Goal: Task Accomplishment & Management: Complete application form

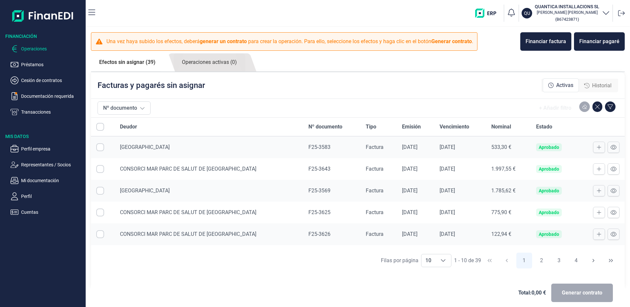
drag, startPoint x: 215, startPoint y: 290, endPoint x: 220, endPoint y: 291, distance: 5.1
click at [215, 290] on div "Total: 0,00 € Generar contrato" at bounding box center [358, 293] width 524 height 32
click at [558, 41] on div "Financiar factura" at bounding box center [546, 42] width 41 height 8
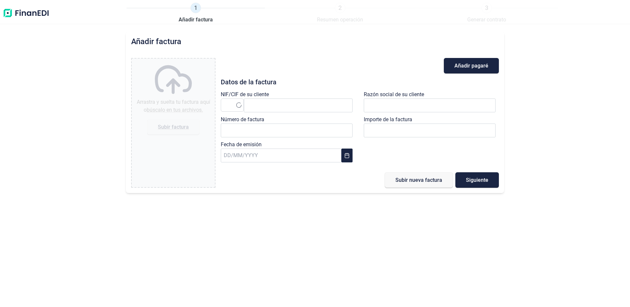
type input "0,00 €"
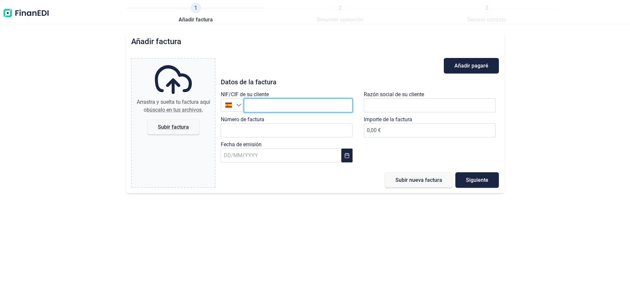
click at [279, 107] on input "text" at bounding box center [298, 106] width 109 height 14
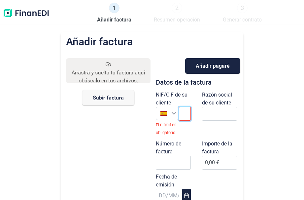
paste input "R2802790B"
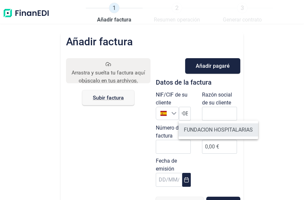
click at [205, 133] on li "FUNDACION HOSPITALARIAS" at bounding box center [217, 129] width 79 height 13
type input "R2802790B"
type input "FUNDACION HOSPITALARIAS"
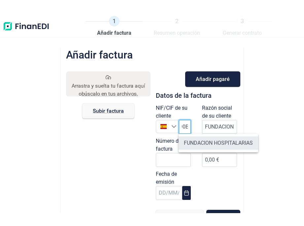
scroll to position [0, 0]
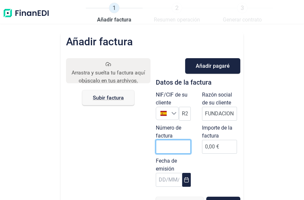
click at [167, 142] on input "Número de factura" at bounding box center [173, 146] width 35 height 14
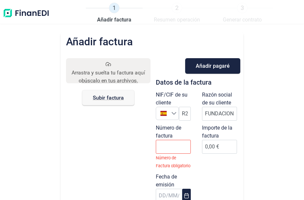
click at [262, 44] on div "Añadir factura Arrastra y suelta tu factura aquí o búscalo en tus archivos. Sub…" at bounding box center [152, 132] width 304 height 200
click at [168, 147] on input "Número de factura" at bounding box center [173, 146] width 35 height 14
type input "F25-3581"
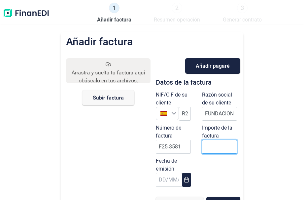
click at [214, 146] on input at bounding box center [219, 146] width 35 height 14
type input "11117"
type input "11.117,47 €"
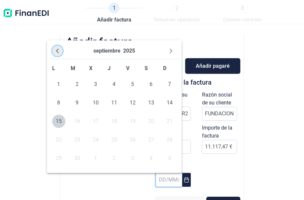
click at [58, 47] on button "Previous Month" at bounding box center [57, 51] width 11 height 11
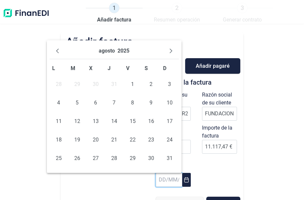
click at [58, 47] on button "Previous Month" at bounding box center [57, 51] width 11 height 11
click at [55, 49] on icon "Previous Month" at bounding box center [57, 50] width 5 height 5
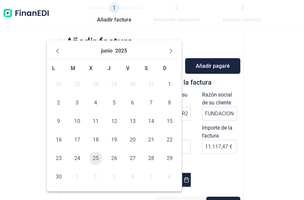
click at [95, 154] on span "25" at bounding box center [95, 157] width 13 height 13
type input "[DATE]"
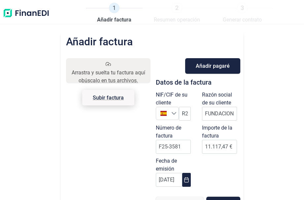
click at [104, 91] on span "Subir factura" at bounding box center [108, 97] width 52 height 15
click at [104, 60] on input "Arrastra y suelta tu factura aquí o búscalo en tus archivos. Subir factura" at bounding box center [108, 59] width 84 height 2
type input "C:\fakepath\F25-3581 FUNDACIÓ HOSPITALÀRIES.pdf"
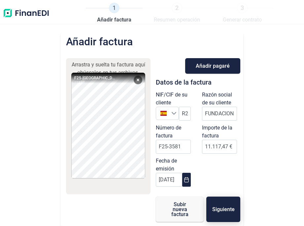
click at [232, 208] on span "Siguiente" at bounding box center [223, 208] width 22 height 5
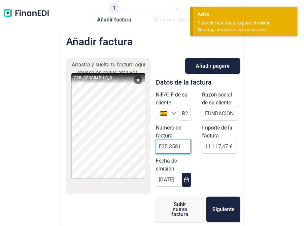
click at [181, 148] on input "F25-3581" at bounding box center [173, 146] width 35 height 14
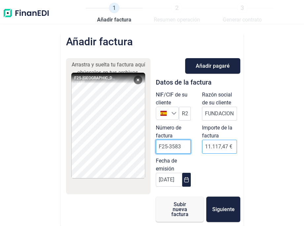
type input "F25-3583"
drag, startPoint x: 230, startPoint y: 146, endPoint x: 176, endPoint y: 157, distance: 54.9
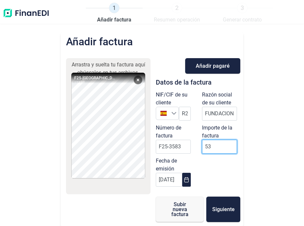
type input "533"
type input "3"
type input "533"
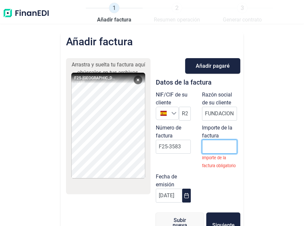
click at [213, 150] on input "number" at bounding box center [219, 146] width 35 height 14
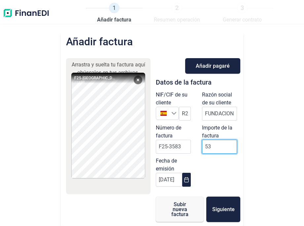
type input "533"
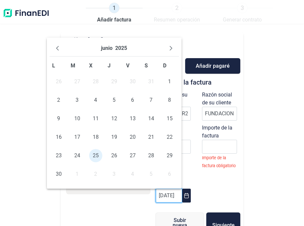
click at [169, 198] on input "[DATE]" at bounding box center [169, 195] width 26 height 14
click at [133, 154] on span "27" at bounding box center [132, 155] width 13 height 13
type input "[DATE]"
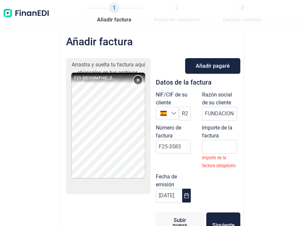
click at [137, 78] on button "Remove" at bounding box center [138, 80] width 9 height 9
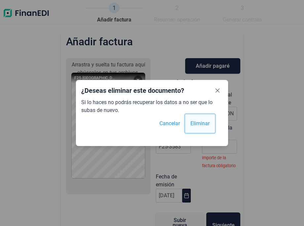
click at [196, 122] on span "Eliminar" at bounding box center [199, 123] width 19 height 8
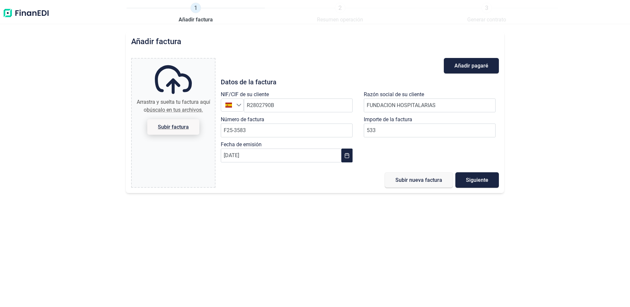
type input "533,00 €"
click at [169, 128] on span "Subir factura" at bounding box center [173, 127] width 31 height 5
click at [169, 61] on input "Arrastra y suelta tu factura aquí o búscalo en tus archivos. Subir factura" at bounding box center [173, 60] width 83 height 2
type input "C:\fakepath\F25-3583 FUNDACIÓ HOSPITALÀRIES.pdf"
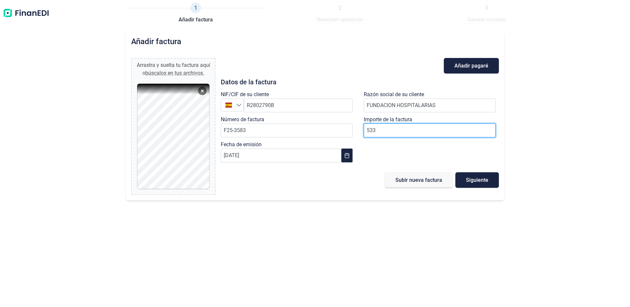
type input "533"
type input "533,30 €"
click at [481, 181] on span "Siguiente" at bounding box center [477, 180] width 22 height 5
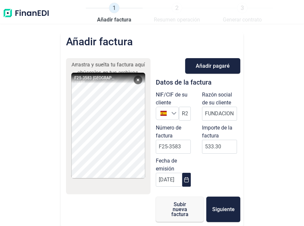
click at [234, 172] on div "NIF/CIF de su cliente España R2802790B Razón social de su cliente FUNDACION HOS…" at bounding box center [198, 140] width 92 height 99
click at [185, 114] on input "R2802790B" at bounding box center [185, 114] width 12 height 14
click at [185, 116] on input "R2802790B" at bounding box center [185, 114] width 12 height 14
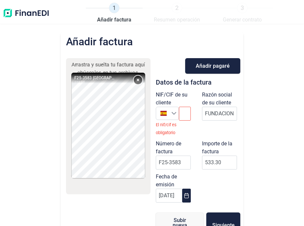
click at [138, 78] on button "Remove" at bounding box center [138, 80] width 9 height 9
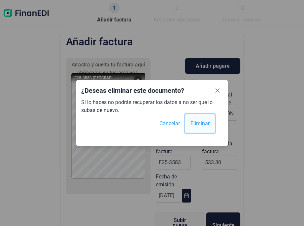
click at [199, 122] on span "Eliminar" at bounding box center [199, 123] width 19 height 8
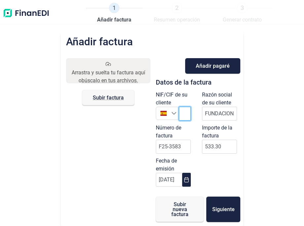
click at [184, 117] on input "text" at bounding box center [185, 114] width 12 height 14
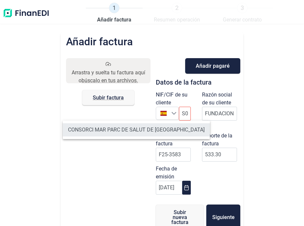
click at [172, 130] on li "CONSORCI MAR PARC DE SALUT DE [GEOGRAPHIC_DATA]" at bounding box center [136, 129] width 147 height 13
type input "S0800471E"
type input "CONSORCI MAR PARC DE SALUT DE [GEOGRAPHIC_DATA]"
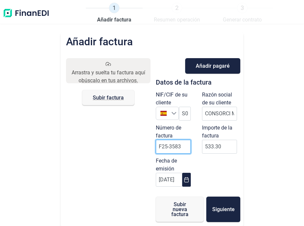
click at [185, 147] on input "F25-3583" at bounding box center [173, 146] width 35 height 14
type input "F25-3597"
type input "5"
type input "768"
type input "768,96 €"
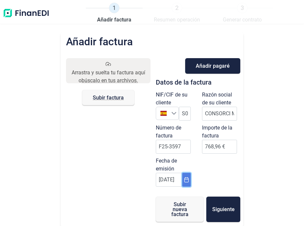
click at [186, 179] on icon "Choose Date" at bounding box center [186, 179] width 4 height 5
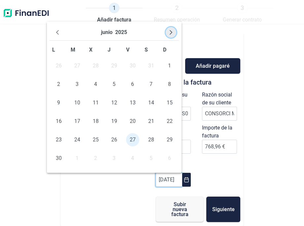
click at [168, 33] on icon "Next Month" at bounding box center [170, 32] width 5 height 5
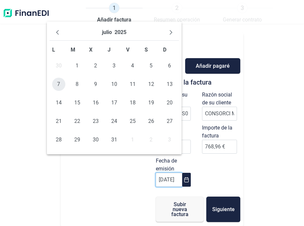
click at [58, 84] on span "7" at bounding box center [58, 83] width 13 height 13
type input "[DATE]"
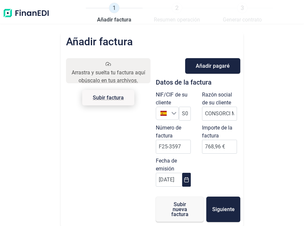
click at [106, 93] on span "Subir factura" at bounding box center [108, 97] width 52 height 15
click at [106, 60] on input "Arrastra y suelta tu factura aquí o búscalo en tus archivos. Subir factura" at bounding box center [108, 59] width 84 height 2
type input "C:\fakepath\F25-3597 PSM.pdf"
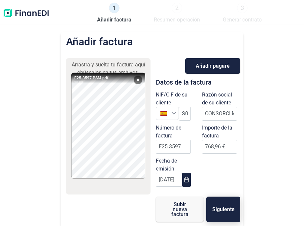
click at [227, 210] on span "Siguiente" at bounding box center [223, 208] width 22 height 5
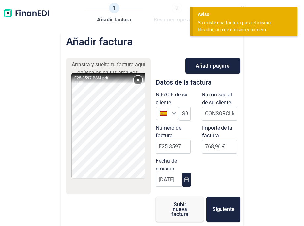
click at [138, 77] on button "Remove" at bounding box center [138, 80] width 9 height 9
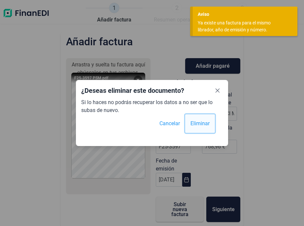
click at [191, 122] on span "Eliminar" at bounding box center [199, 123] width 19 height 8
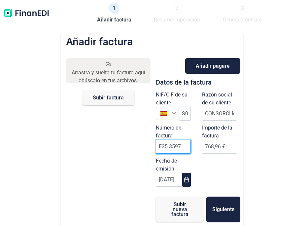
click at [179, 148] on input "F25-3597" at bounding box center [173, 146] width 35 height 14
type input "F25-3602"
type input "7"
type input "1331"
type input "1.331,63 €"
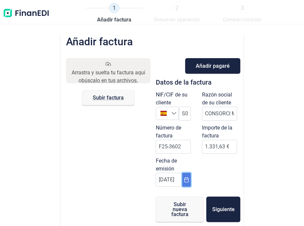
click at [184, 180] on icon "Choose Date" at bounding box center [186, 179] width 5 height 5
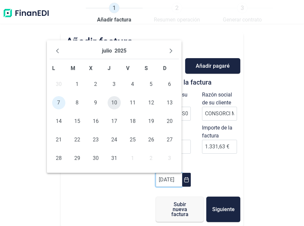
click at [112, 104] on span "10" at bounding box center [114, 102] width 13 height 13
type input "[DATE]"
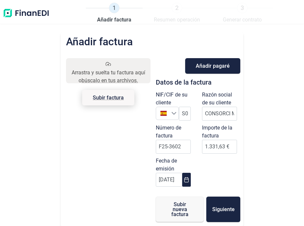
click at [111, 97] on span "Subir factura" at bounding box center [108, 97] width 31 height 5
click at [111, 60] on input "Arrastra y suelta tu factura aquí o búscalo en tus archivos. Subir factura" at bounding box center [108, 59] width 84 height 2
type input "C:\fakepath\F25-3602 PSM.pdf"
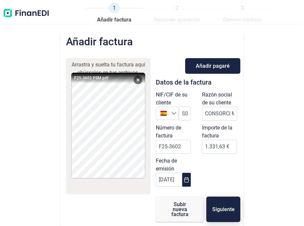
click at [224, 211] on span "Siguiente" at bounding box center [223, 208] width 22 height 5
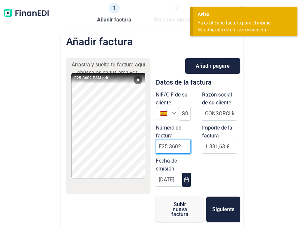
click at [184, 146] on input "F25-3602" at bounding box center [173, 146] width 35 height 14
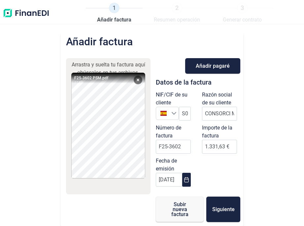
click at [205, 168] on div "NIF/CIF de su cliente España S0800471E Razón social de su cliente CONSORCI MAR …" at bounding box center [198, 140] width 92 height 99
click at [185, 146] on input "F25-3602" at bounding box center [173, 146] width 35 height 14
type input "F25-3655"
click at [188, 180] on button "Choose Date" at bounding box center [186, 179] width 9 height 14
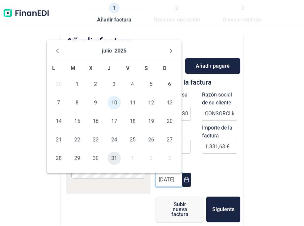
click at [114, 160] on span "31" at bounding box center [114, 157] width 13 height 13
type input "[DATE]"
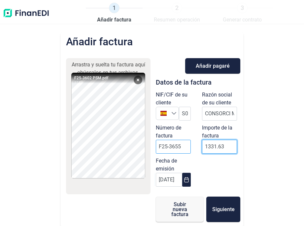
drag, startPoint x: 229, startPoint y: 147, endPoint x: 179, endPoint y: 149, distance: 49.9
click at [179, 149] on div "NIF/CIF de su cliente España S0800471E Razón social de su cliente CONSORCI MAR …" at bounding box center [198, 140] width 92 height 99
type input "29949"
type input "29.949,97 €"
click at [136, 80] on button "Remove" at bounding box center [138, 80] width 9 height 9
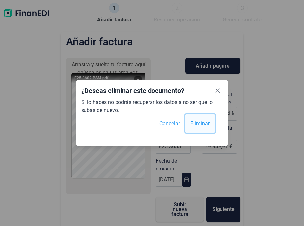
click at [205, 125] on span "Eliminar" at bounding box center [199, 123] width 19 height 8
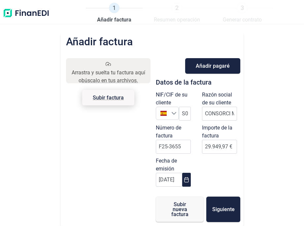
click at [110, 95] on span "Subir factura" at bounding box center [108, 97] width 31 height 5
click at [110, 60] on input "Arrastra y suelta tu factura aquí o búscalo en tus archivos. Subir factura" at bounding box center [108, 59] width 84 height 2
type input "C:\fakepath\F25-3655 PSM.pdf"
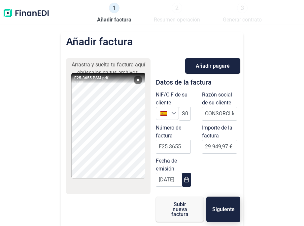
click at [216, 207] on span "Siguiente" at bounding box center [223, 208] width 22 height 5
click at [208, 164] on div "NIF/CIF de su cliente España S0800471E Razón social de su cliente CONSORCI MAR …" at bounding box center [198, 140] width 92 height 99
click at [182, 147] on input "F25-3655" at bounding box center [173, 146] width 35 height 14
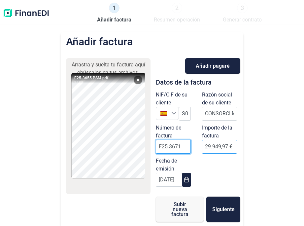
type input "F25-3671"
drag, startPoint x: 233, startPoint y: 143, endPoint x: 199, endPoint y: 146, distance: 34.4
type input "976"
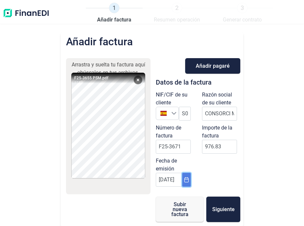
type input "976,83 €"
click at [185, 179] on icon "Choose Date" at bounding box center [186, 179] width 5 height 5
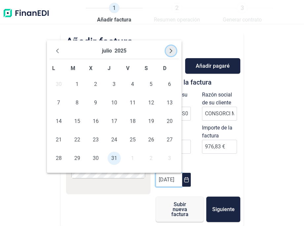
click at [170, 50] on icon "Next Month" at bounding box center [170, 50] width 5 height 5
click at [58, 156] on span "25" at bounding box center [58, 157] width 13 height 13
type input "[DATE]"
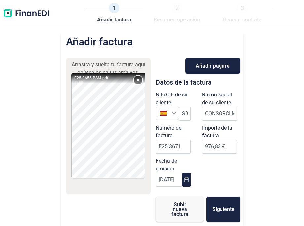
click at [137, 81] on button "Remove" at bounding box center [138, 80] width 9 height 9
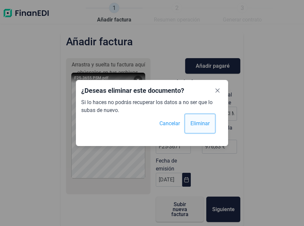
click at [194, 123] on span "Eliminar" at bounding box center [199, 123] width 19 height 8
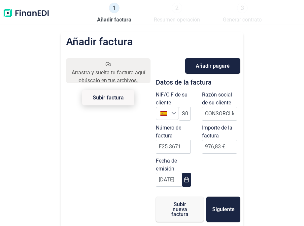
click at [113, 96] on span "Subir factura" at bounding box center [108, 97] width 31 height 5
click at [113, 60] on input "Arrastra y suelta tu factura aquí o búscalo en tus archivos. Subir factura" at bounding box center [108, 59] width 84 height 2
type input "C:\fakepath\F25-3671 PSM.pdf"
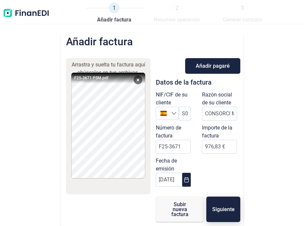
click at [216, 210] on span "Siguiente" at bounding box center [223, 208] width 22 height 5
click at [138, 78] on button "Remove" at bounding box center [138, 80] width 9 height 9
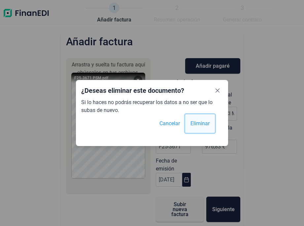
click at [199, 124] on span "Eliminar" at bounding box center [199, 123] width 19 height 8
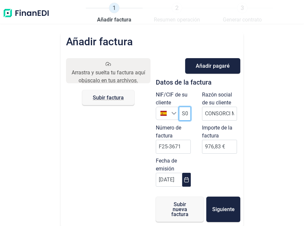
click at [182, 114] on input "S0800471E" at bounding box center [185, 114] width 12 height 14
click at [187, 114] on input "S0800471E" at bounding box center [185, 114] width 12 height 14
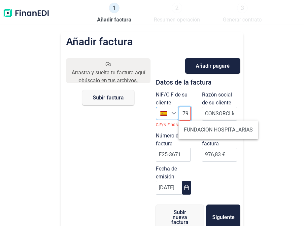
scroll to position [0, 17]
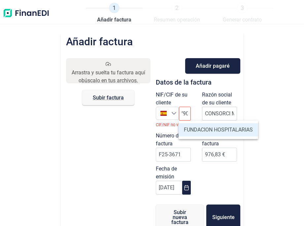
click at [200, 129] on li "FUNDACION HOSPITALARIAS" at bounding box center [217, 129] width 79 height 13
type input "R2802790B"
type input "FUNDACION HOSPITALARIAS"
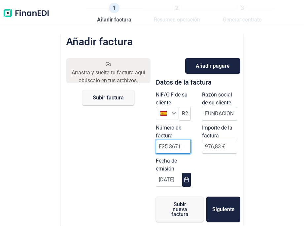
click at [184, 147] on input "F25-3671" at bounding box center [173, 146] width 35 height 14
type input "F25-3682"
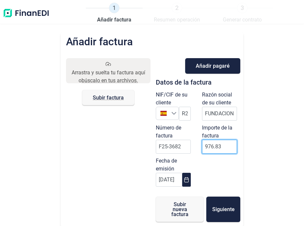
click at [223, 146] on input "976.83" at bounding box center [219, 146] width 35 height 14
type input "9"
type input "1284"
type input "1.284,05 €"
click at [188, 180] on button "Choose Date" at bounding box center [186, 179] width 9 height 14
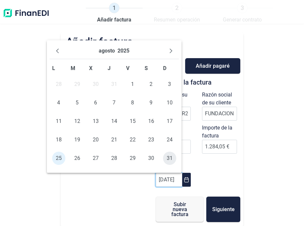
click at [167, 157] on span "31" at bounding box center [169, 157] width 13 height 13
type input "[DATE]"
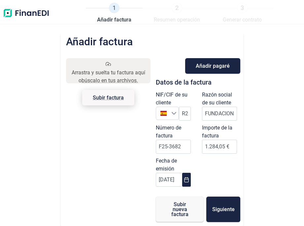
click at [103, 95] on span "Subir factura" at bounding box center [108, 97] width 31 height 5
click at [103, 60] on input "Arrastra y suelta tu factura aquí o búscalo en tus archivos. Subir factura" at bounding box center [108, 59] width 84 height 2
type input "C:\fakepath\F25-3682 FUNDACIÓ HOSPITALÀRIES.pdf"
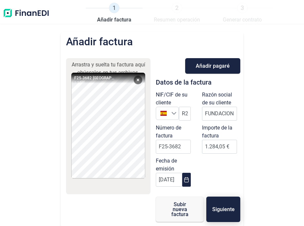
click at [217, 212] on button "Siguiente" at bounding box center [223, 208] width 34 height 25
click at [182, 144] on input "F25-3682" at bounding box center [173, 146] width 35 height 14
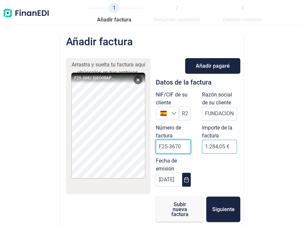
type input "F25-3670"
drag, startPoint x: 228, startPoint y: 146, endPoint x: 176, endPoint y: 149, distance: 51.2
type input "334"
type input "334,18 €"
click at [138, 79] on button "Remove" at bounding box center [138, 80] width 9 height 9
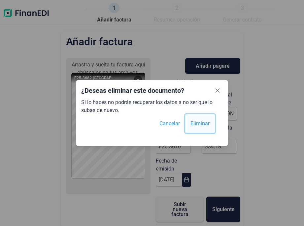
click at [191, 123] on span "Eliminar" at bounding box center [199, 123] width 19 height 8
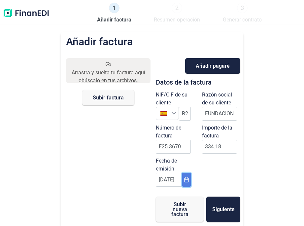
click at [185, 178] on icon "Choose Date" at bounding box center [186, 179] width 4 height 5
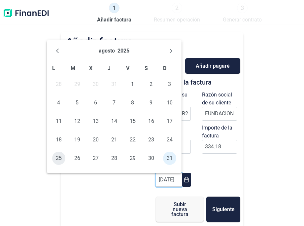
click at [59, 159] on span "25" at bounding box center [58, 157] width 13 height 13
type input "[DATE]"
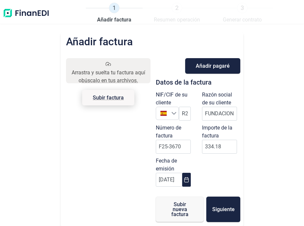
click at [100, 94] on span "Subir factura" at bounding box center [108, 97] width 52 height 15
click at [100, 60] on input "Arrastra y suelta tu factura aquí o búscalo en tus archivos. Subir factura" at bounding box center [108, 59] width 84 height 2
type input "C:\fakepath\F25-3670 FUNDACIÓ HOSPITALÀRIES.pdf"
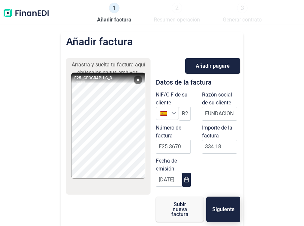
click at [228, 211] on span "Siguiente" at bounding box center [223, 208] width 22 height 5
click at [181, 147] on input "F25-3670" at bounding box center [173, 146] width 35 height 14
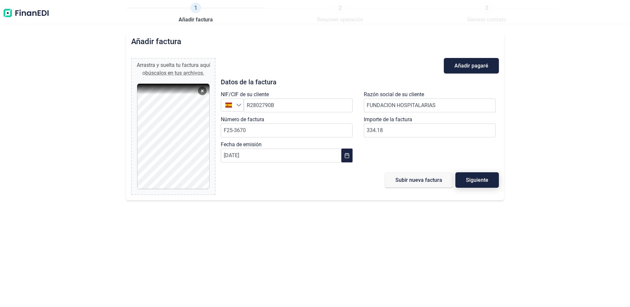
click at [482, 181] on span "Siguiente" at bounding box center [477, 180] width 22 height 5
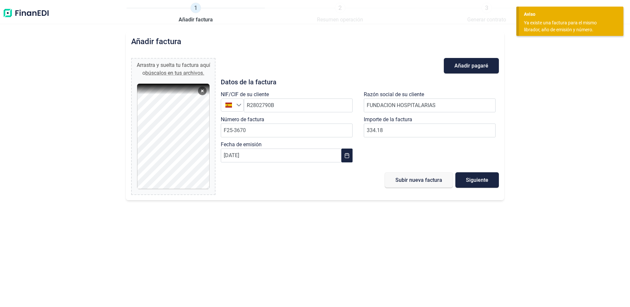
click at [559, 21] on div "Ya existe una factura para el mismo librador, año de emisión y número." at bounding box center [569, 26] width 90 height 14
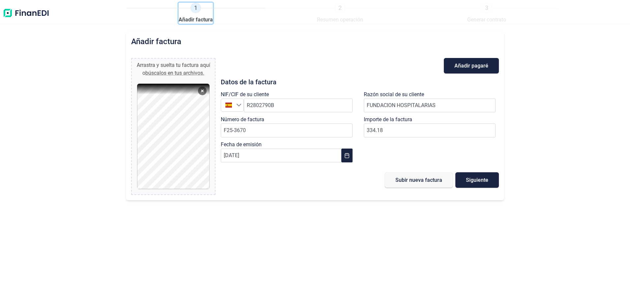
click at [195, 20] on span "Añadir factura" at bounding box center [196, 20] width 34 height 8
click at [17, 12] on img at bounding box center [26, 13] width 47 height 21
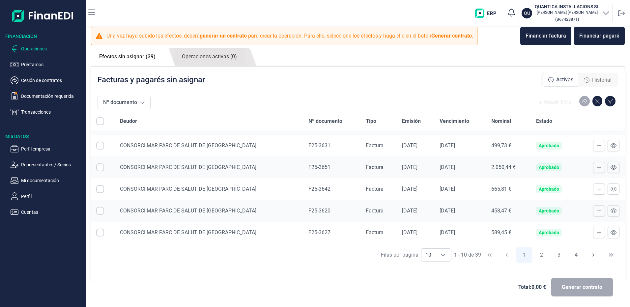
scroll to position [7, 0]
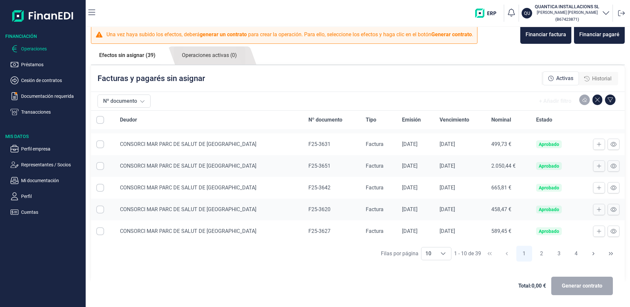
click at [593, 76] on span "Historial" at bounding box center [602, 79] width 19 height 8
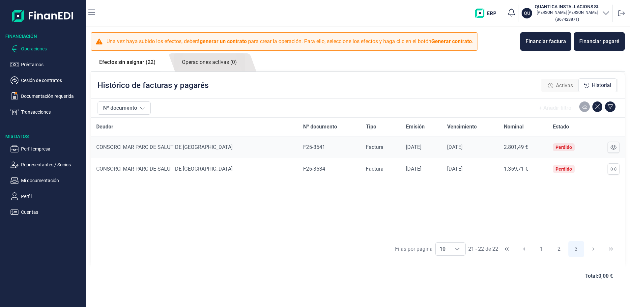
click at [126, 62] on link "Efectos sin asignar (22)" at bounding box center [127, 62] width 73 height 18
click at [142, 62] on link "Efectos sin asignar (22)" at bounding box center [127, 62] width 73 height 18
click at [556, 249] on button "2" at bounding box center [559, 249] width 16 height 16
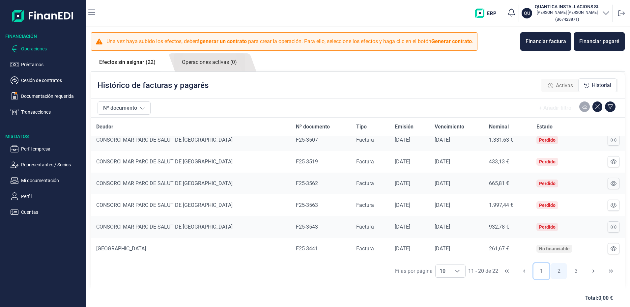
click at [540, 273] on button "1" at bounding box center [542, 271] width 16 height 16
click at [558, 272] on button "2" at bounding box center [559, 271] width 16 height 16
click at [573, 273] on button "3" at bounding box center [577, 271] width 16 height 16
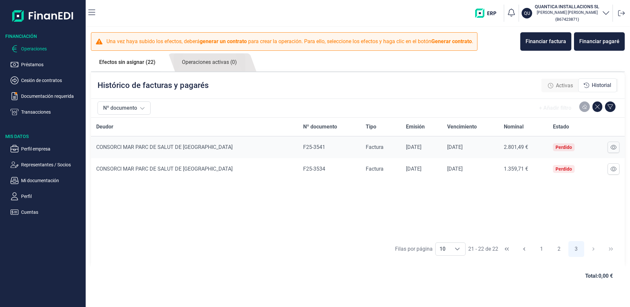
click at [592, 252] on div "Filas por página 10 10 10 21 - 22 de 22 1 2 3" at bounding box center [358, 249] width 534 height 23
click at [565, 84] on span "Activas" at bounding box center [564, 86] width 17 height 8
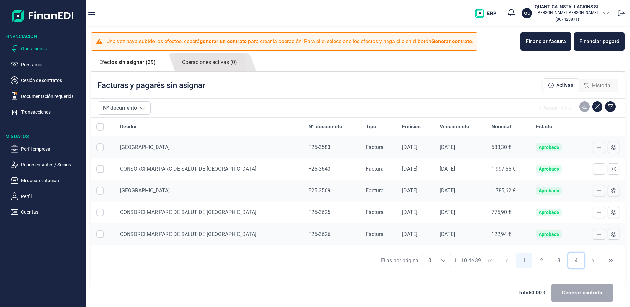
drag, startPoint x: 575, startPoint y: 261, endPoint x: 590, endPoint y: 269, distance: 16.4
click at [575, 261] on button "4" at bounding box center [577, 261] width 16 height 16
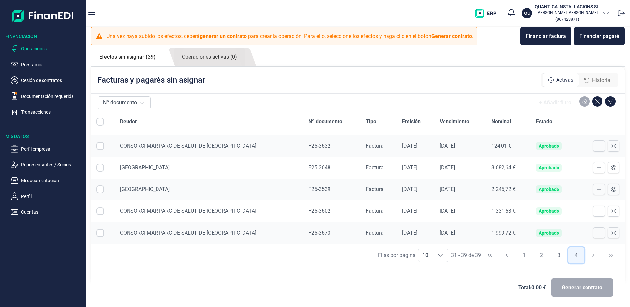
scroll to position [7, 0]
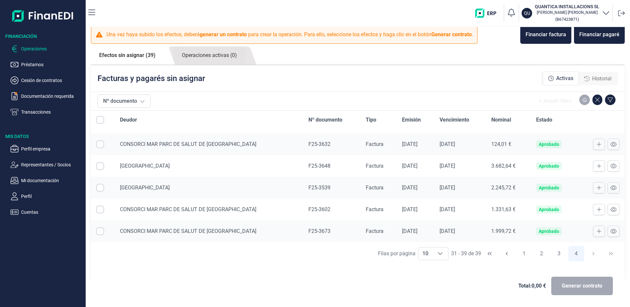
click at [618, 283] on div "Total: 0,00 € Generar contrato" at bounding box center [358, 286] width 534 height 42
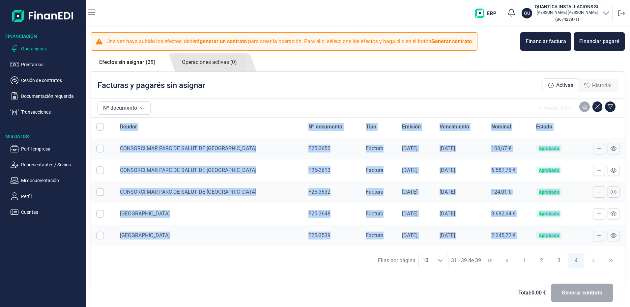
scroll to position [83, 0]
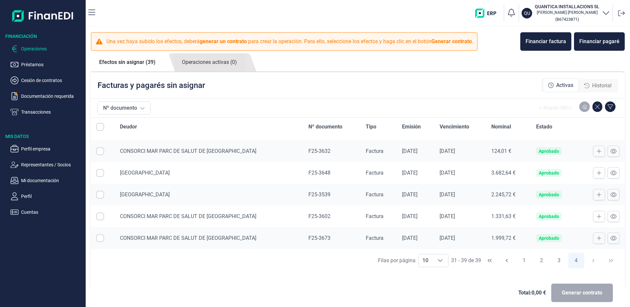
drag, startPoint x: 116, startPoint y: 125, endPoint x: 576, endPoint y: 240, distance: 474.6
click at [576, 240] on table "Deudor Nº documento Tipo Emisión Vencimiento Nominal Estado CONSORCI MAR PARC D…" at bounding box center [358, 142] width 534 height 215
click at [255, 289] on div "Total: 0,00 € Generar contrato" at bounding box center [358, 293] width 524 height 32
